Goal: Task Accomplishment & Management: Manage account settings

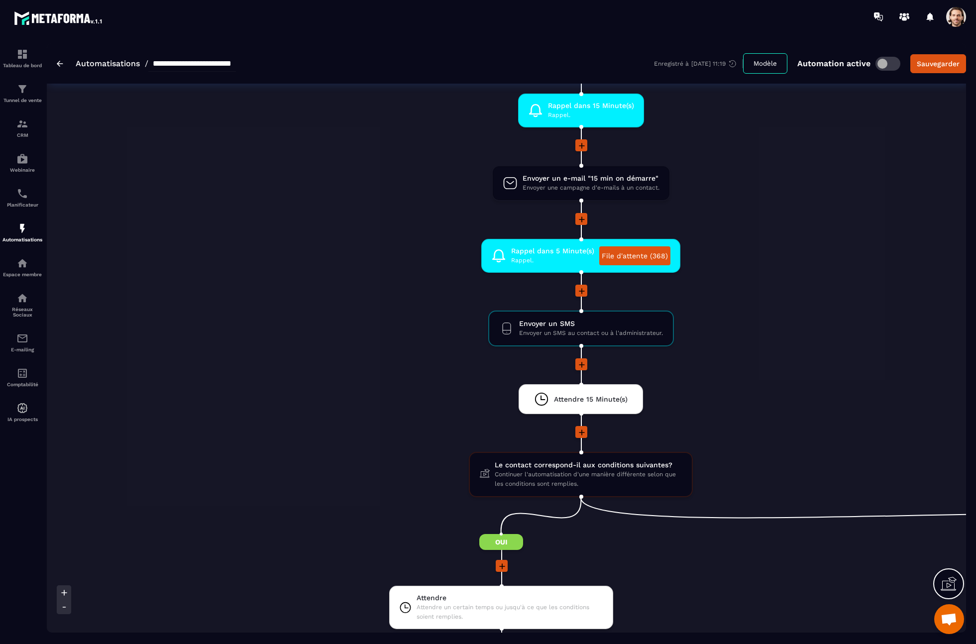
scroll to position [0, 240]
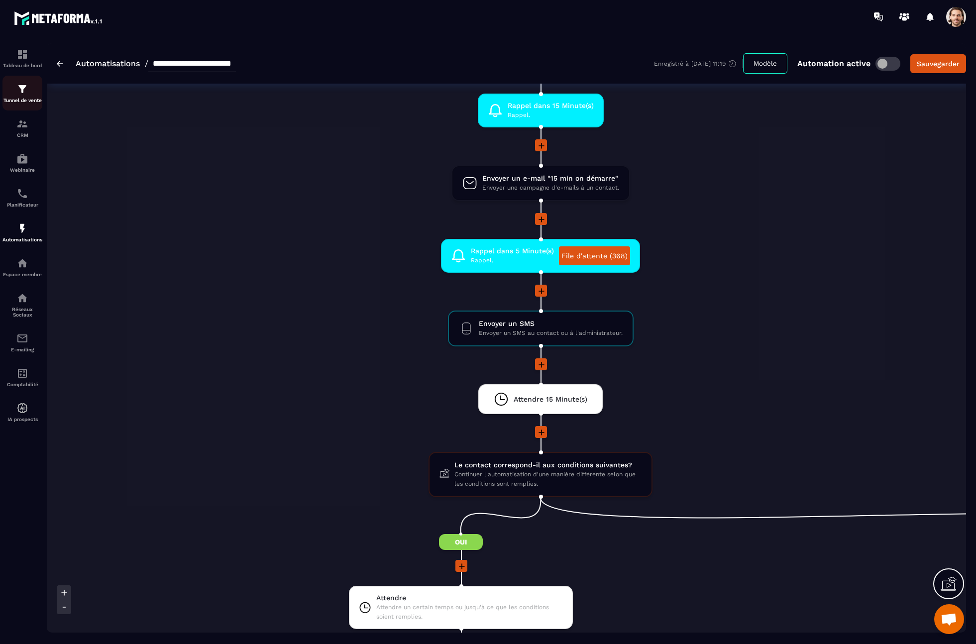
click at [21, 97] on div "Tunnel de vente" at bounding box center [22, 93] width 40 height 20
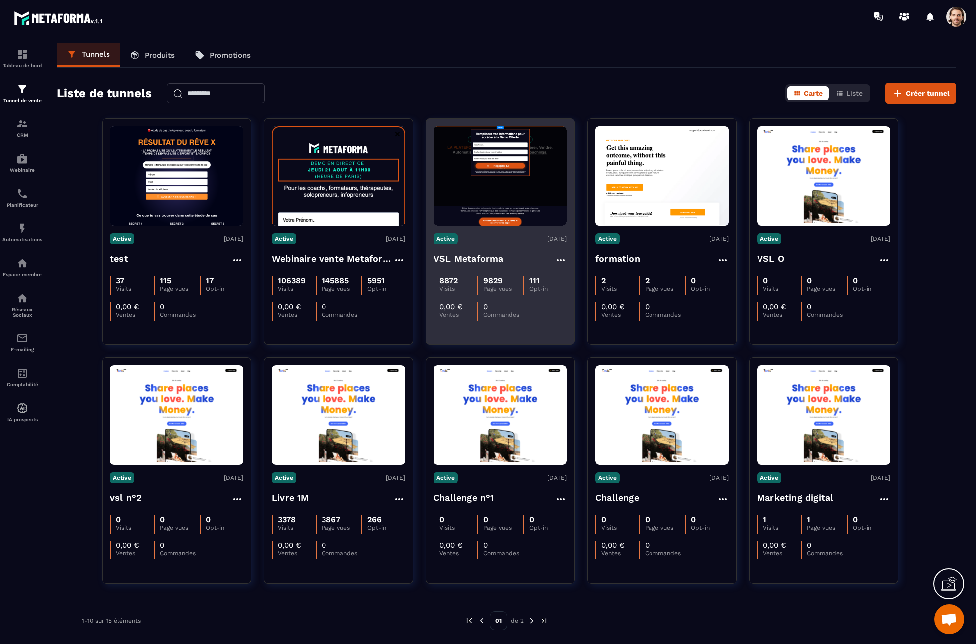
click at [483, 258] on h4 "VSL Metaforma" at bounding box center [469, 259] width 70 height 14
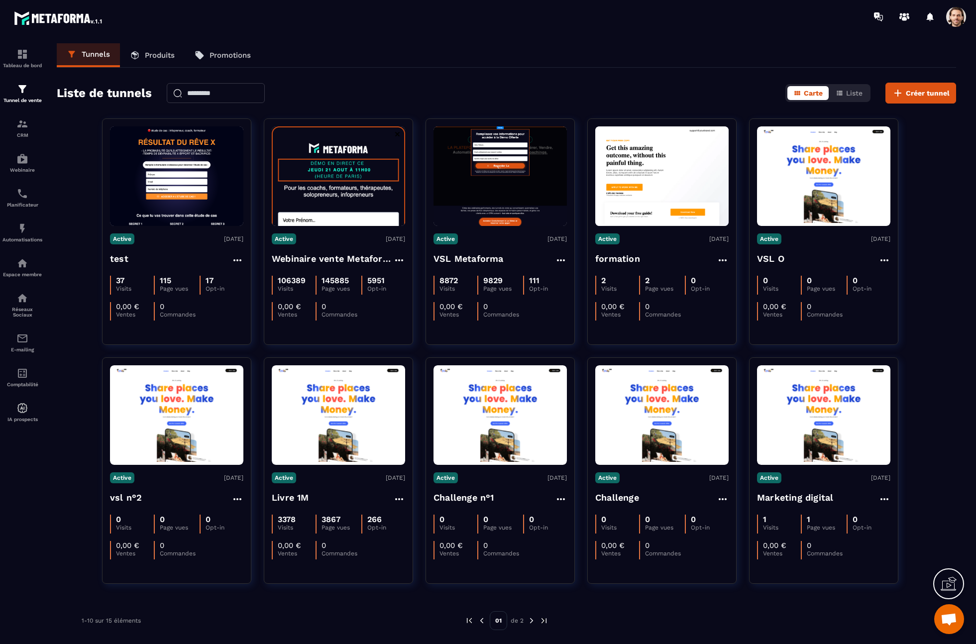
click at [954, 25] on span at bounding box center [956, 17] width 20 height 20
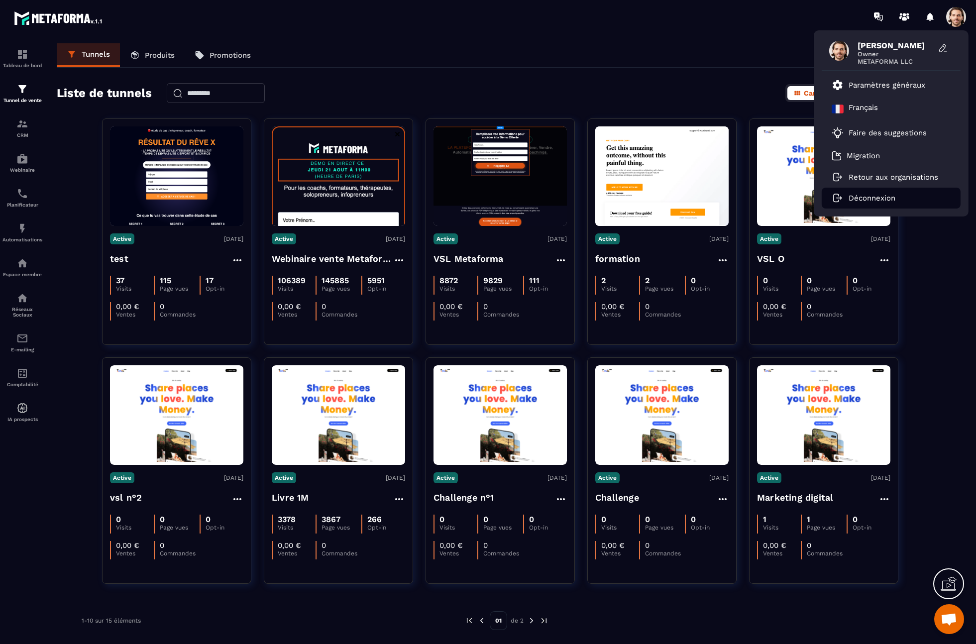
click at [871, 199] on p "Déconnexion" at bounding box center [872, 198] width 47 height 9
